Goal: Information Seeking & Learning: Compare options

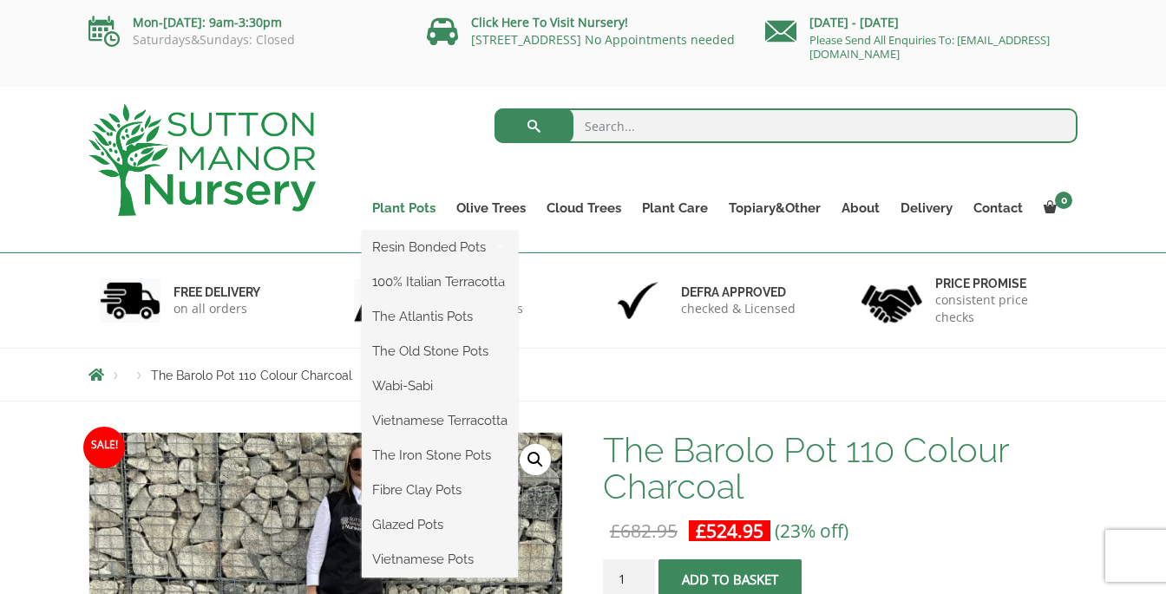
click at [397, 211] on link "Plant Pots" at bounding box center [404, 208] width 84 height 24
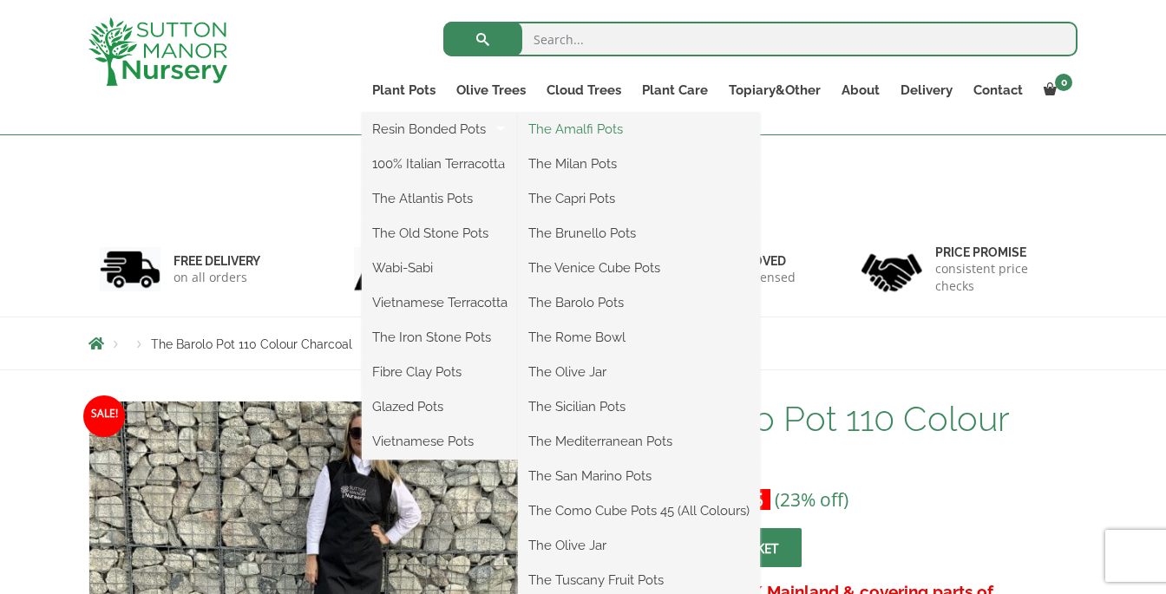
scroll to position [153, 0]
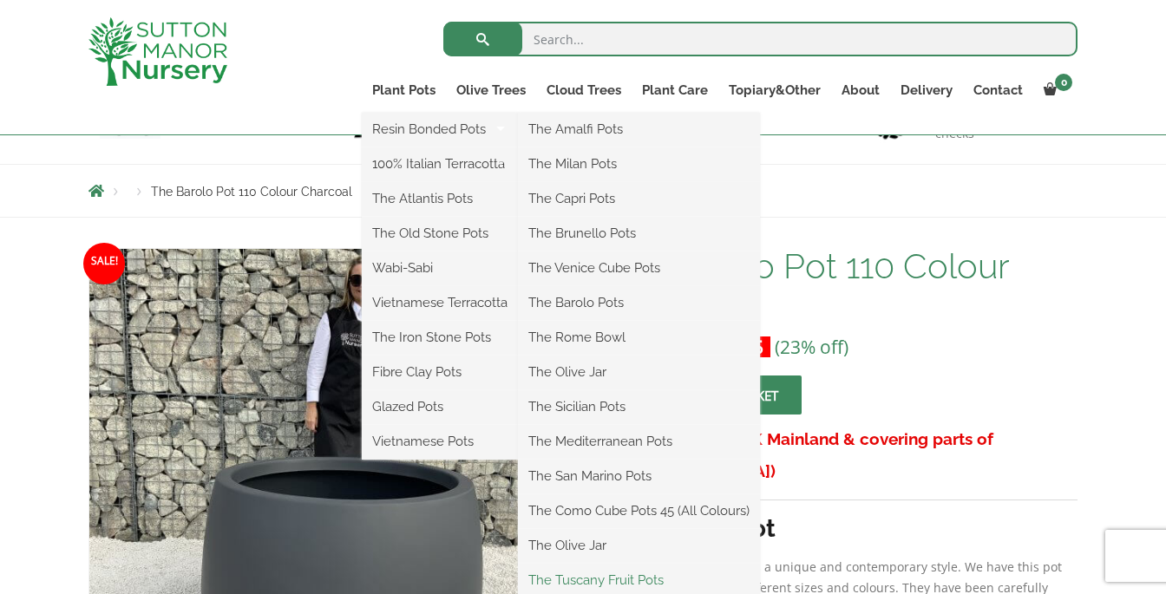
click at [616, 579] on link "The Tuscany Fruit Pots" at bounding box center [639, 580] width 242 height 26
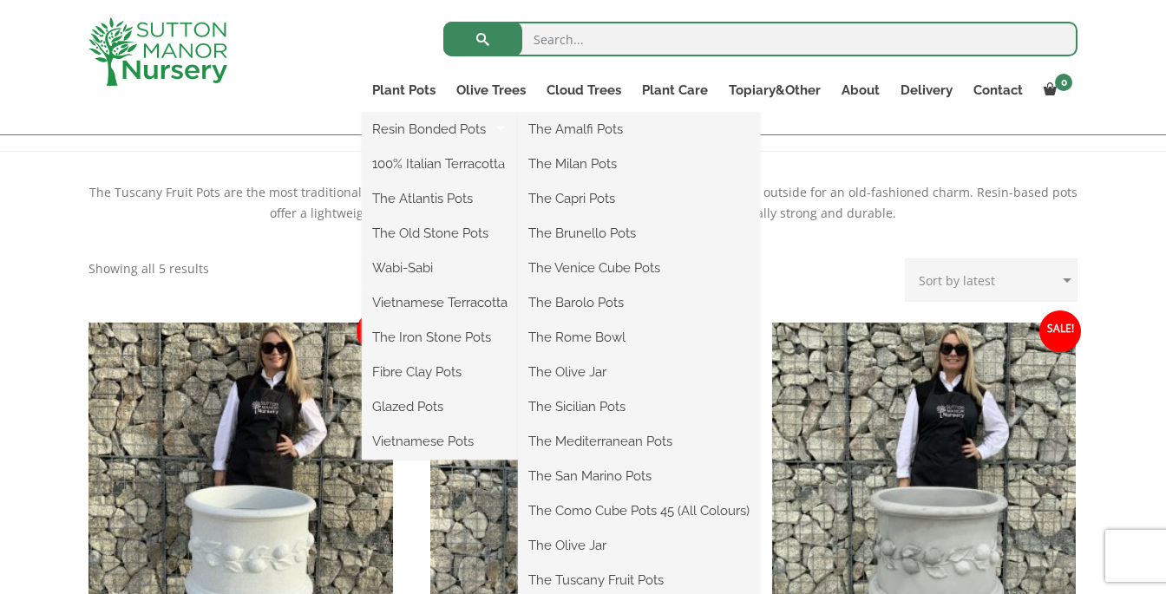
scroll to position [462, 0]
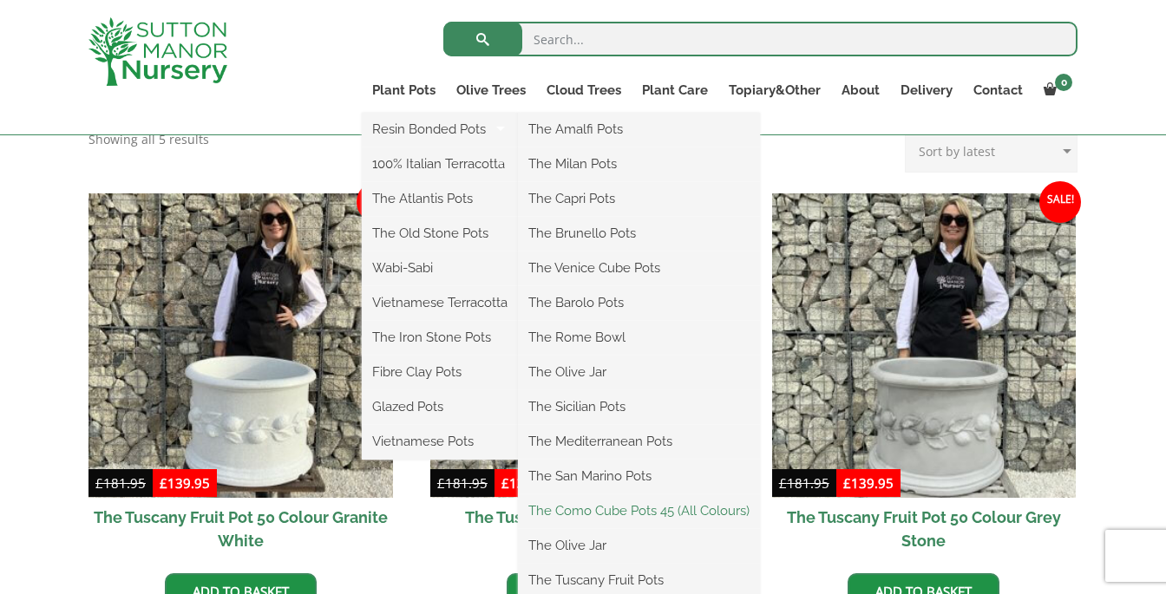
click at [607, 513] on link "The Como Cube Pots 45 (All Colours)" at bounding box center [639, 511] width 242 height 26
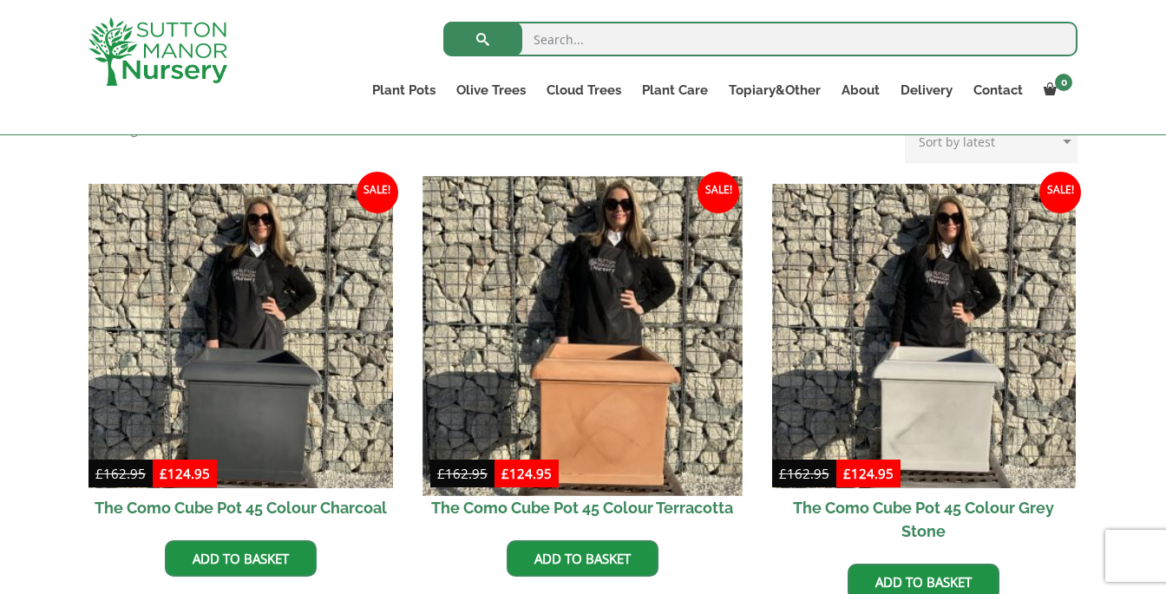
scroll to position [468, 0]
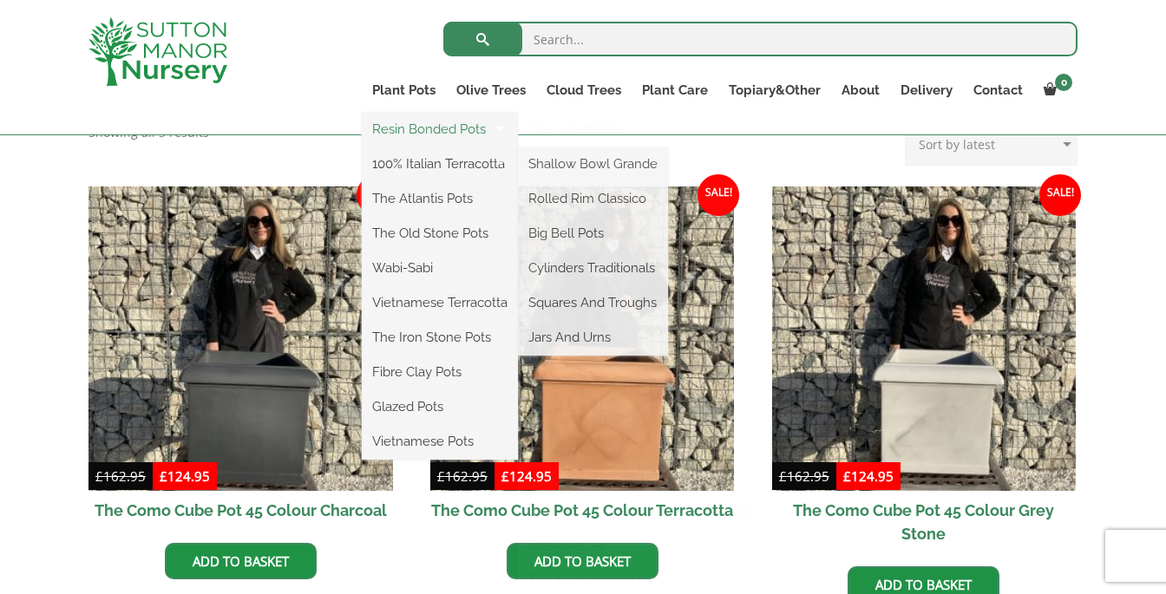
click at [439, 125] on link "Resin Bonded Pots" at bounding box center [440, 129] width 156 height 26
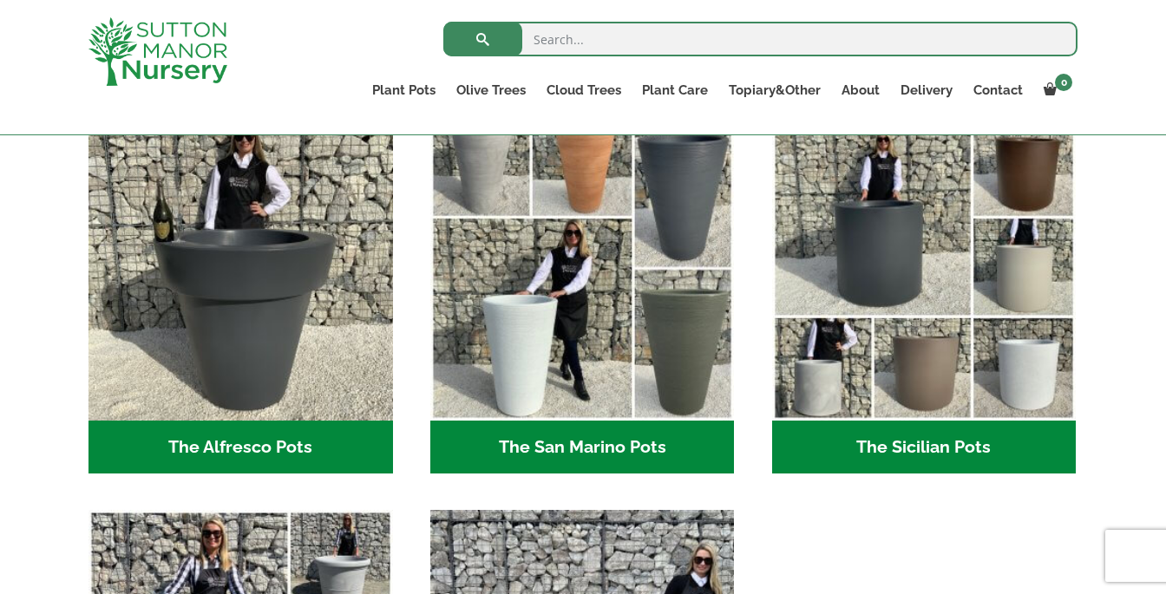
scroll to position [2067, 0]
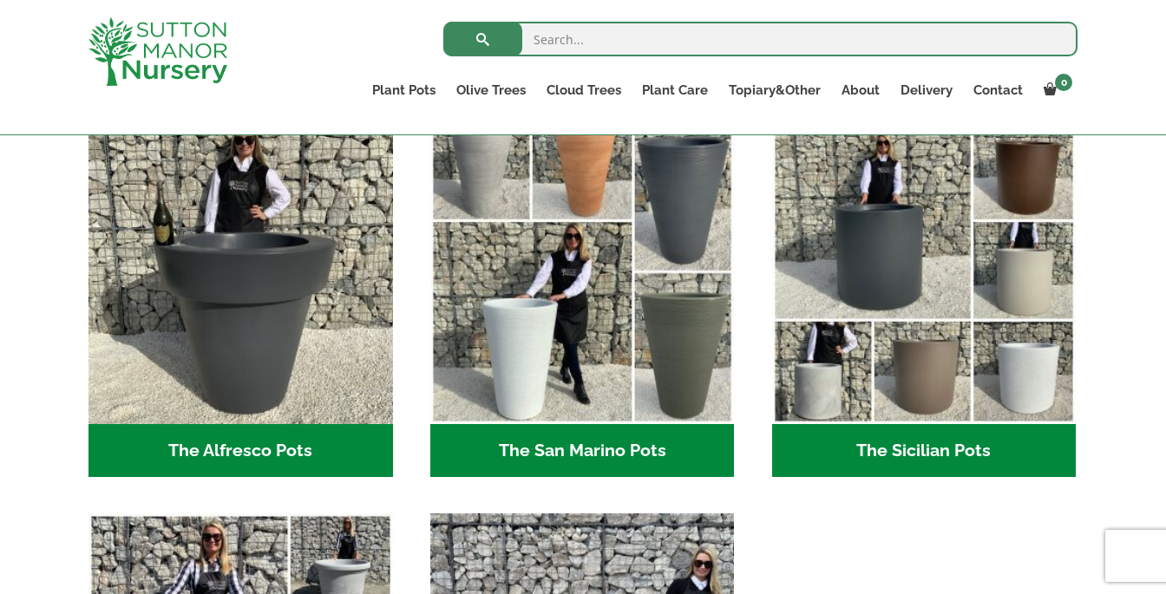
click at [933, 457] on h2 "The Sicilian Pots (18)" at bounding box center [924, 451] width 305 height 54
